Goal: Task Accomplishment & Management: Manage account settings

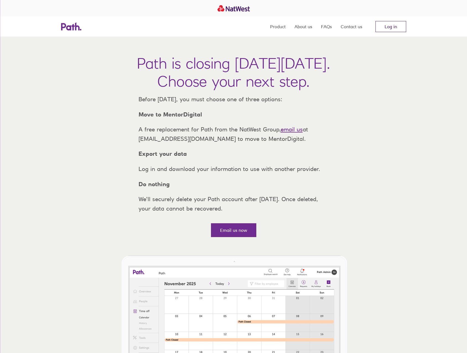
click at [397, 27] on link "Log in" at bounding box center [390, 26] width 31 height 11
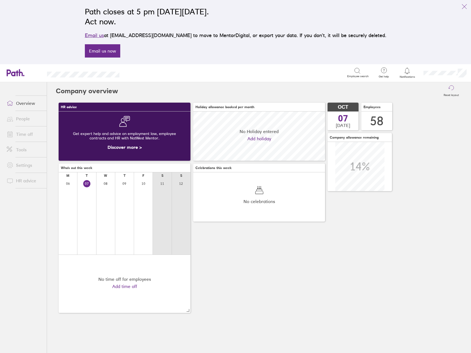
scroll to position [49, 132]
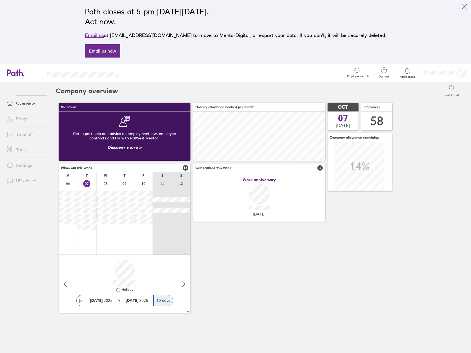
click at [25, 135] on link "Time off" at bounding box center [24, 134] width 45 height 11
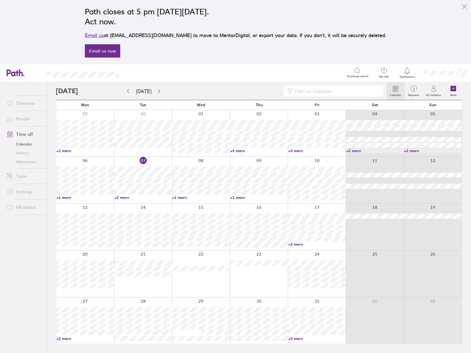
click at [31, 160] on link "Allowances" at bounding box center [24, 161] width 45 height 9
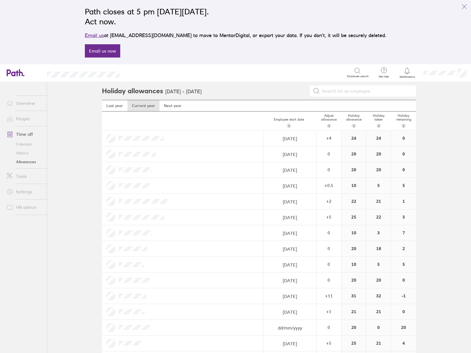
click at [27, 120] on link "People" at bounding box center [24, 118] width 45 height 11
